Goal: Task Accomplishment & Management: Use online tool/utility

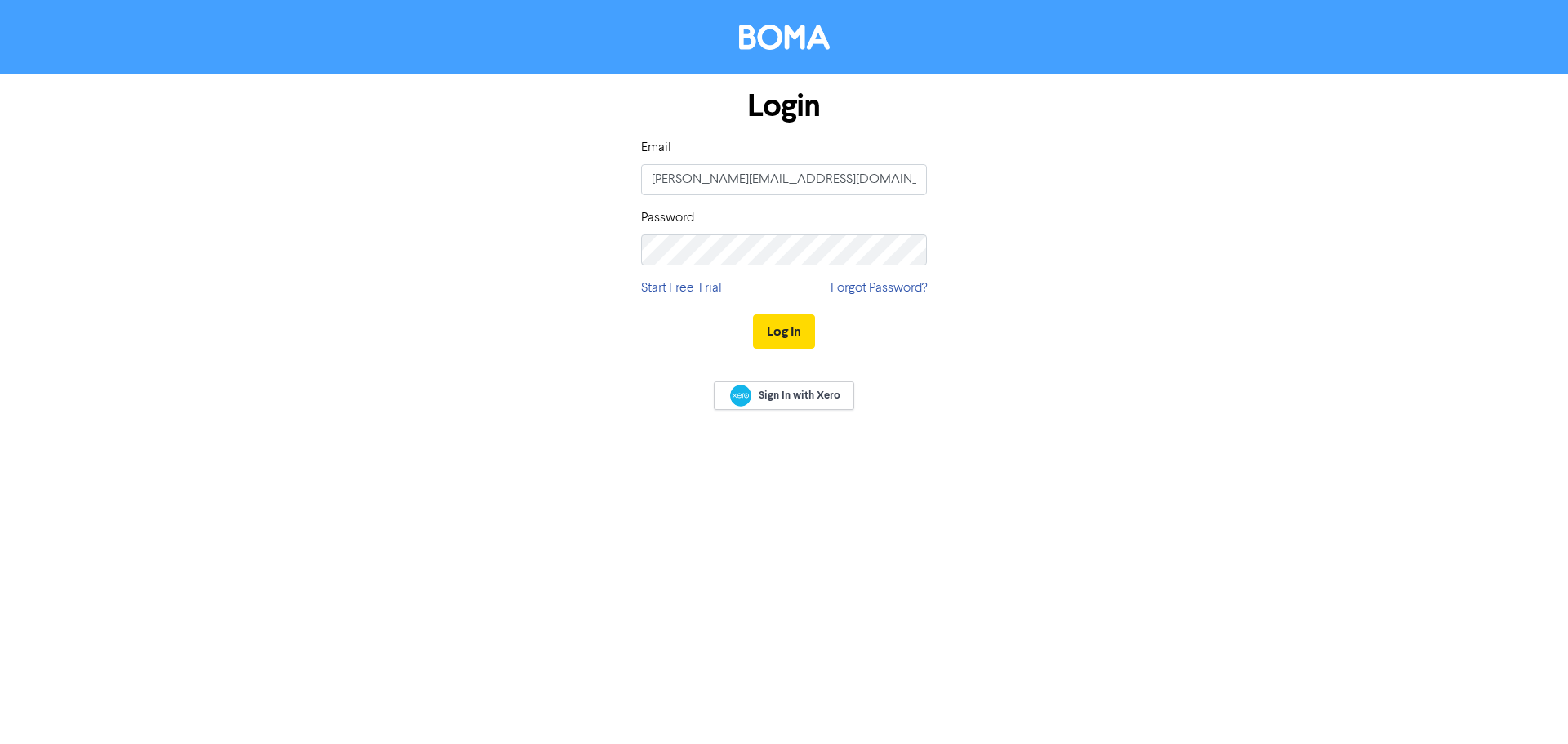
click at [753, 314] on button "Log In" at bounding box center [784, 331] width 62 height 34
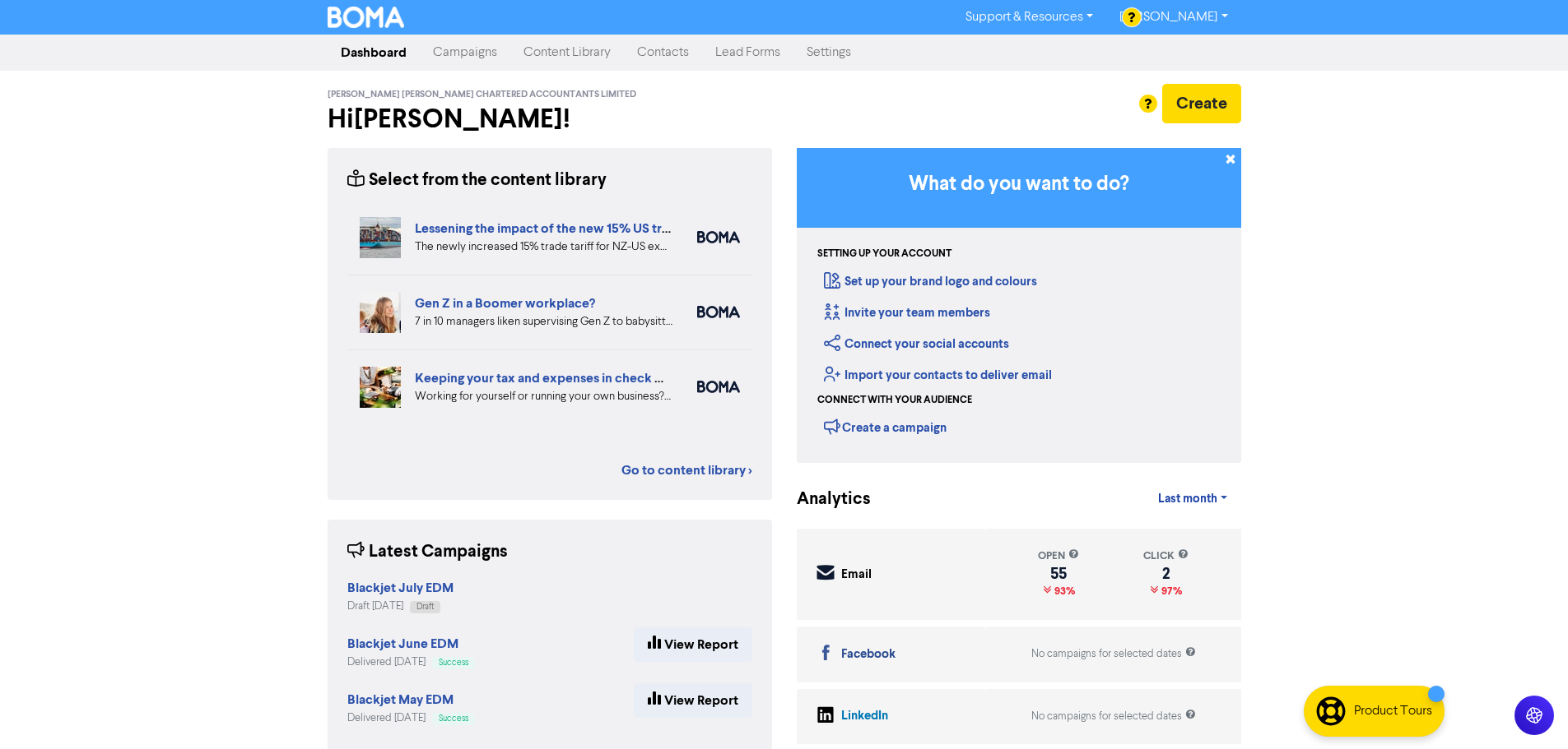
click at [660, 54] on link "Contacts" at bounding box center [663, 53] width 78 height 33
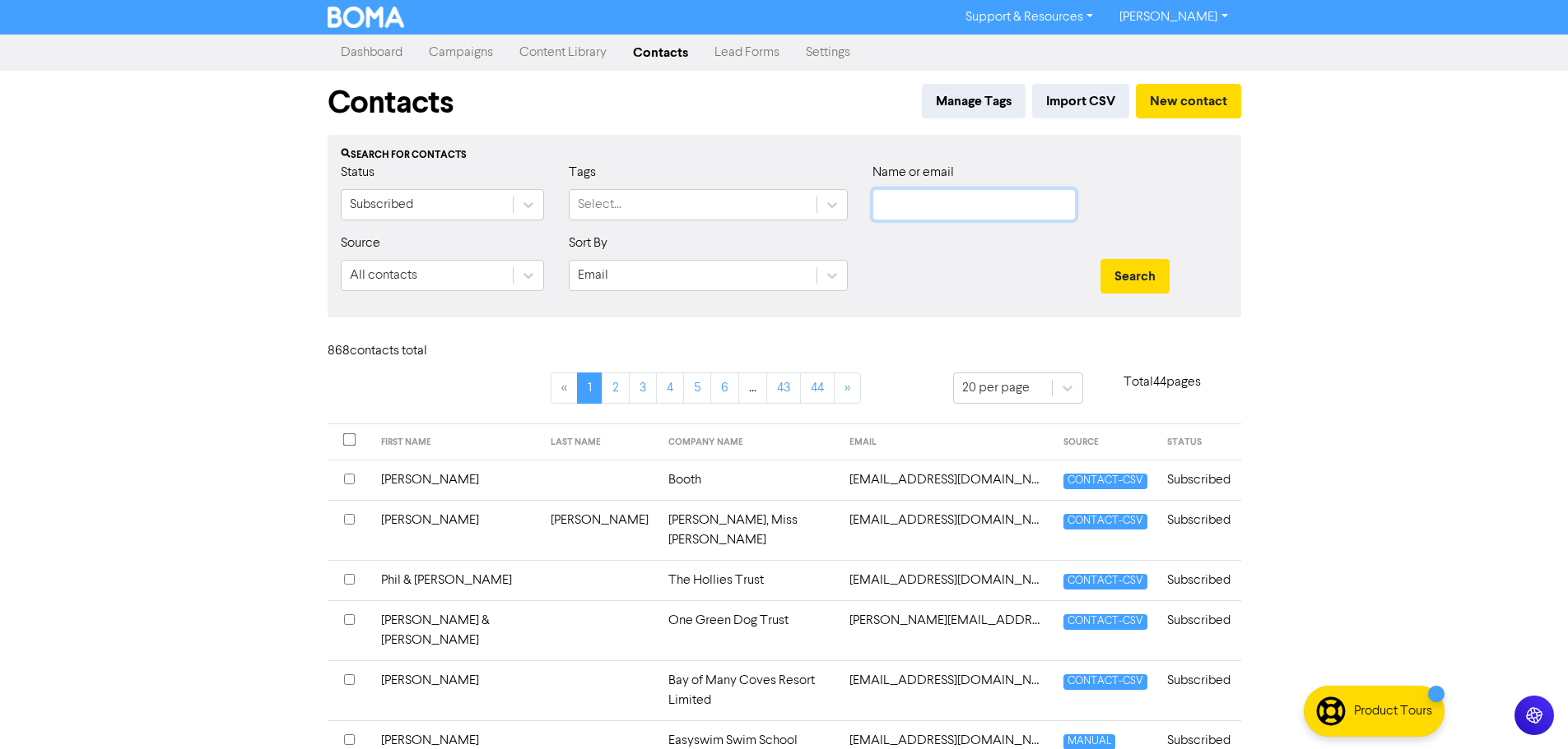
click at [903, 198] on input "text" at bounding box center [974, 205] width 203 height 31
type input "Foundation Architects"
click at [1100, 259] on button "Search" at bounding box center [1134, 276] width 69 height 34
